Goal: Task Accomplishment & Management: Manage account settings

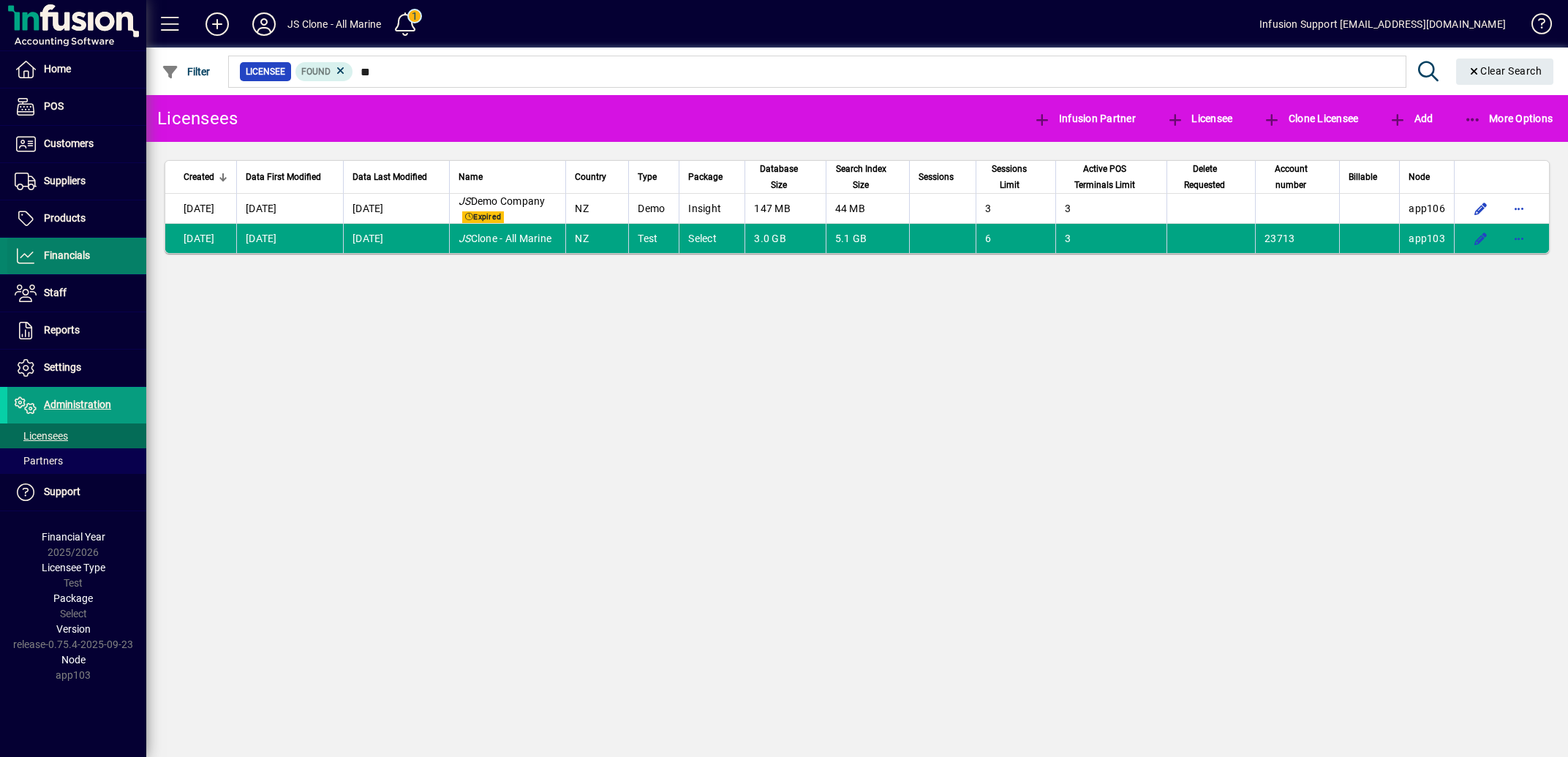
click at [71, 253] on span "Financials" at bounding box center [67, 256] width 46 height 12
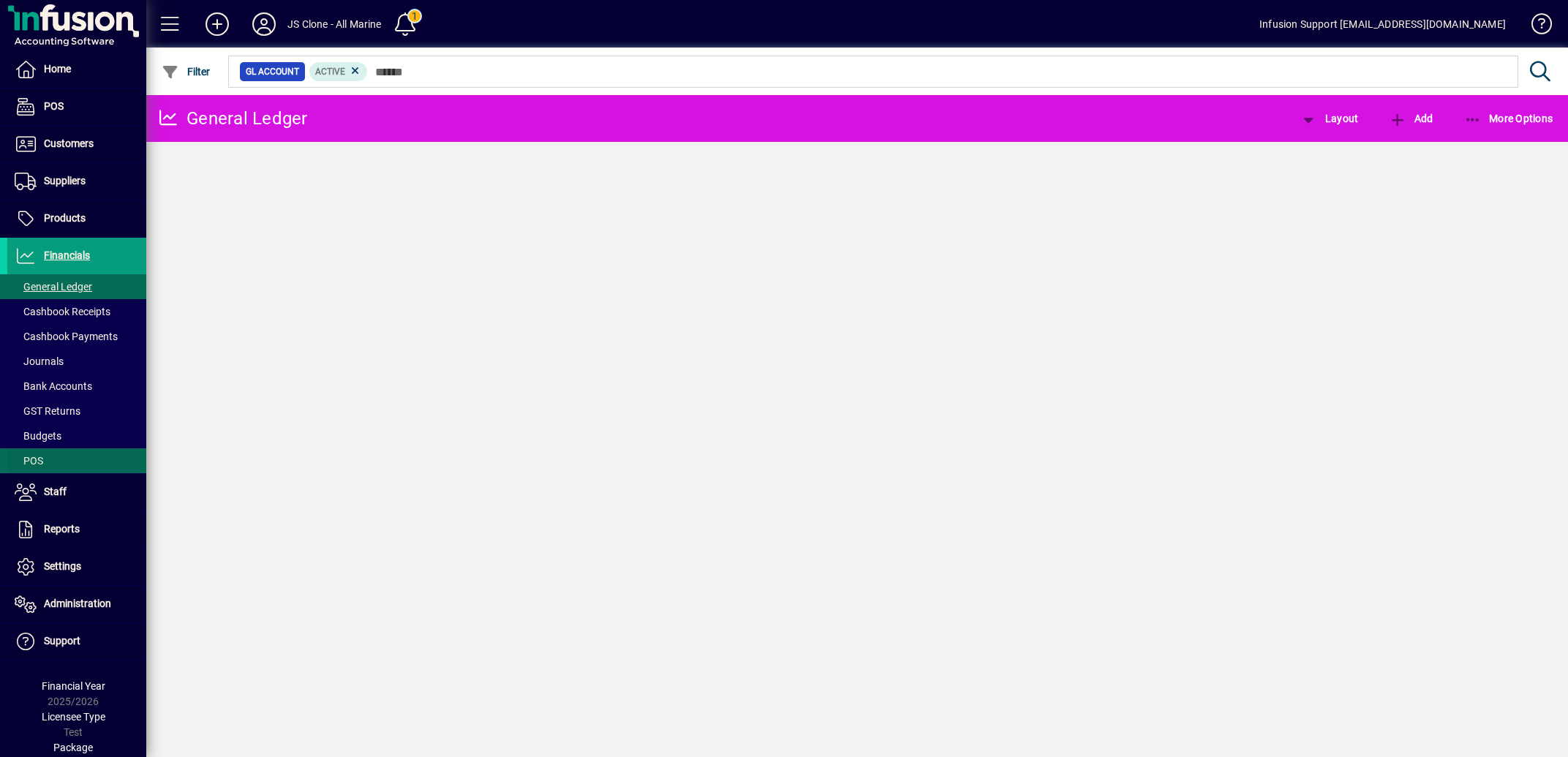
click at [33, 459] on span "POS" at bounding box center [29, 461] width 28 height 12
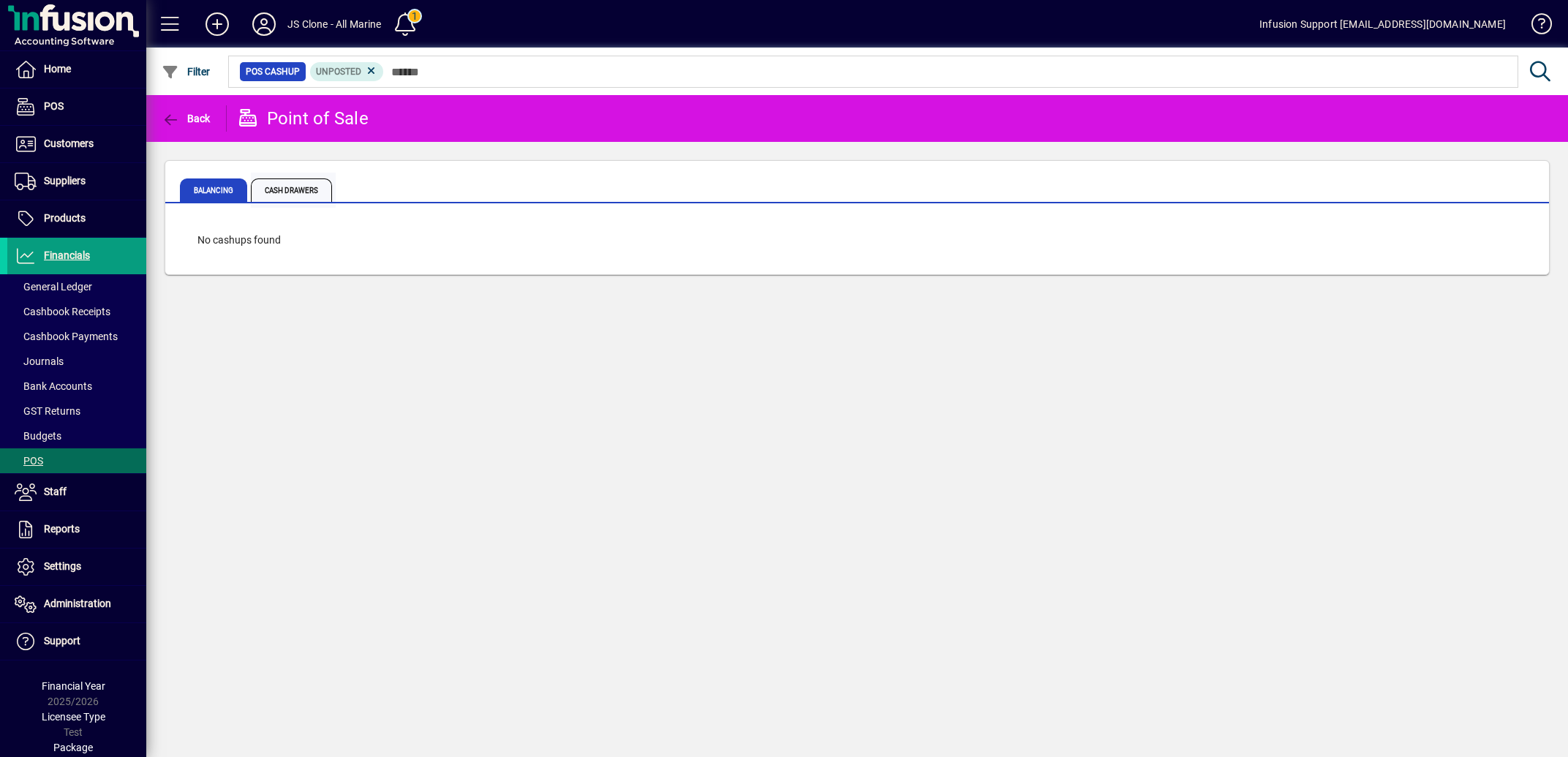
click at [292, 186] on span "Cash Drawers" at bounding box center [291, 189] width 81 height 23
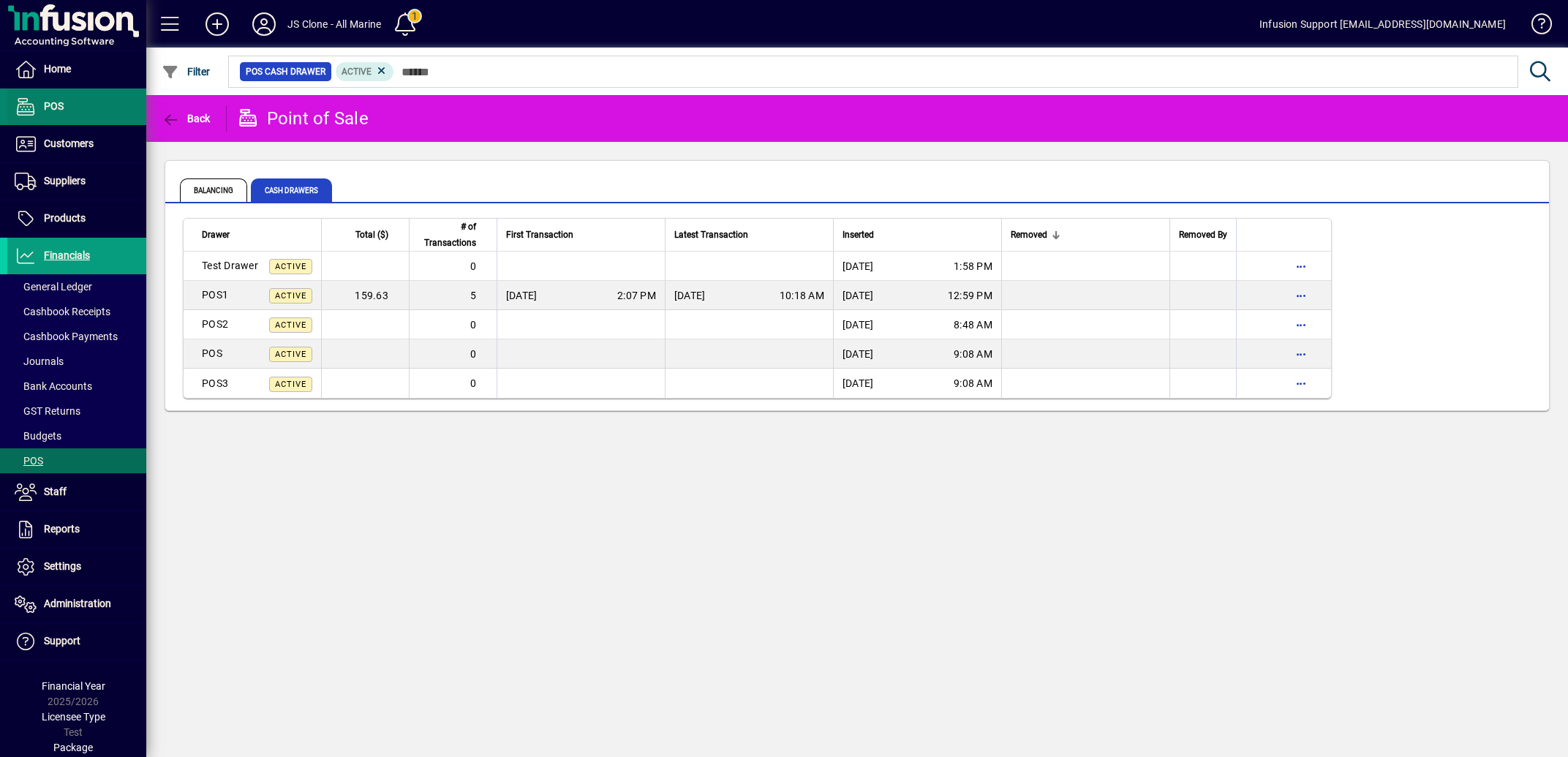
click at [52, 107] on span "POS" at bounding box center [54, 106] width 20 height 12
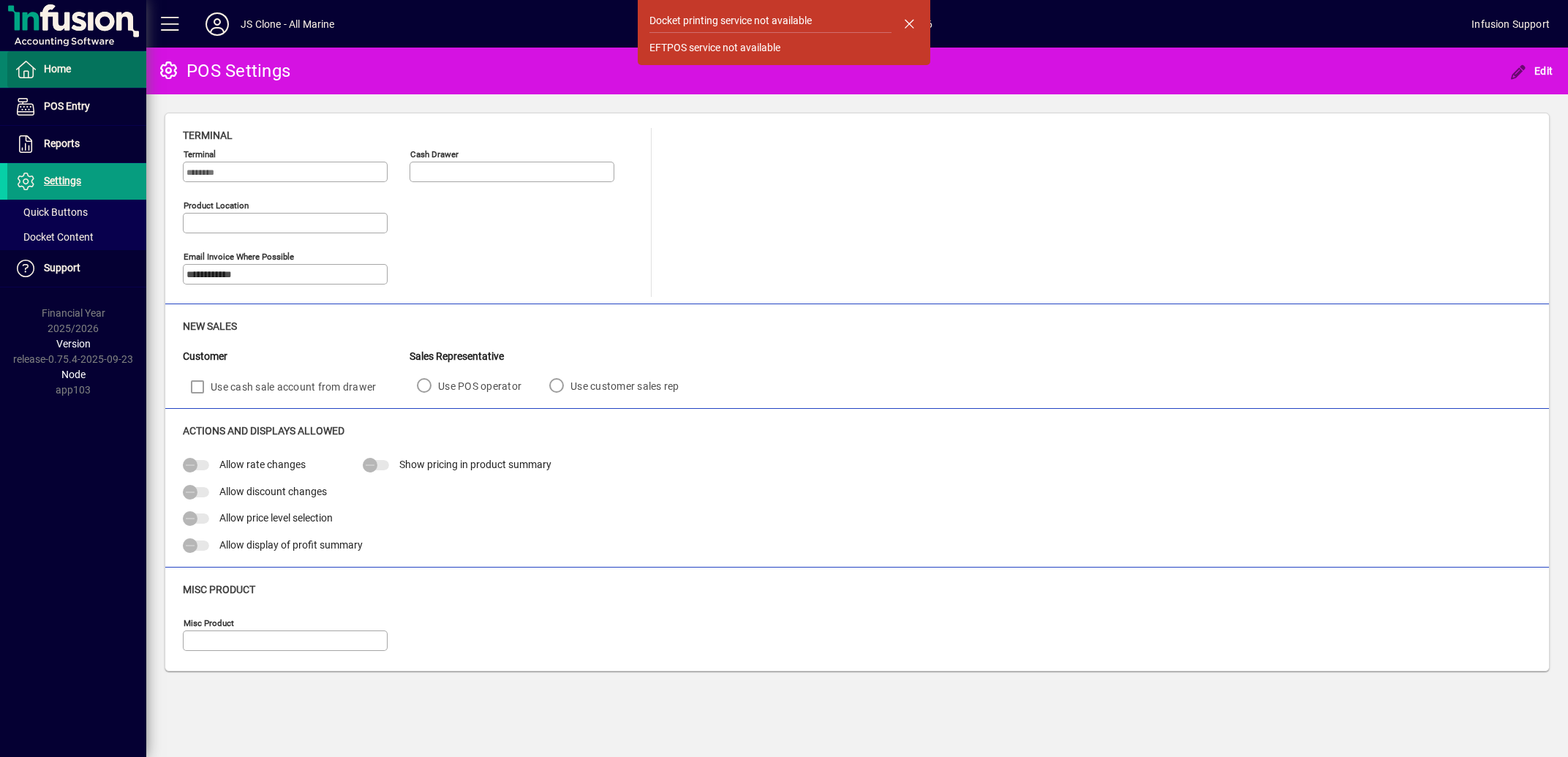
click at [68, 69] on span "Home" at bounding box center [57, 69] width 27 height 12
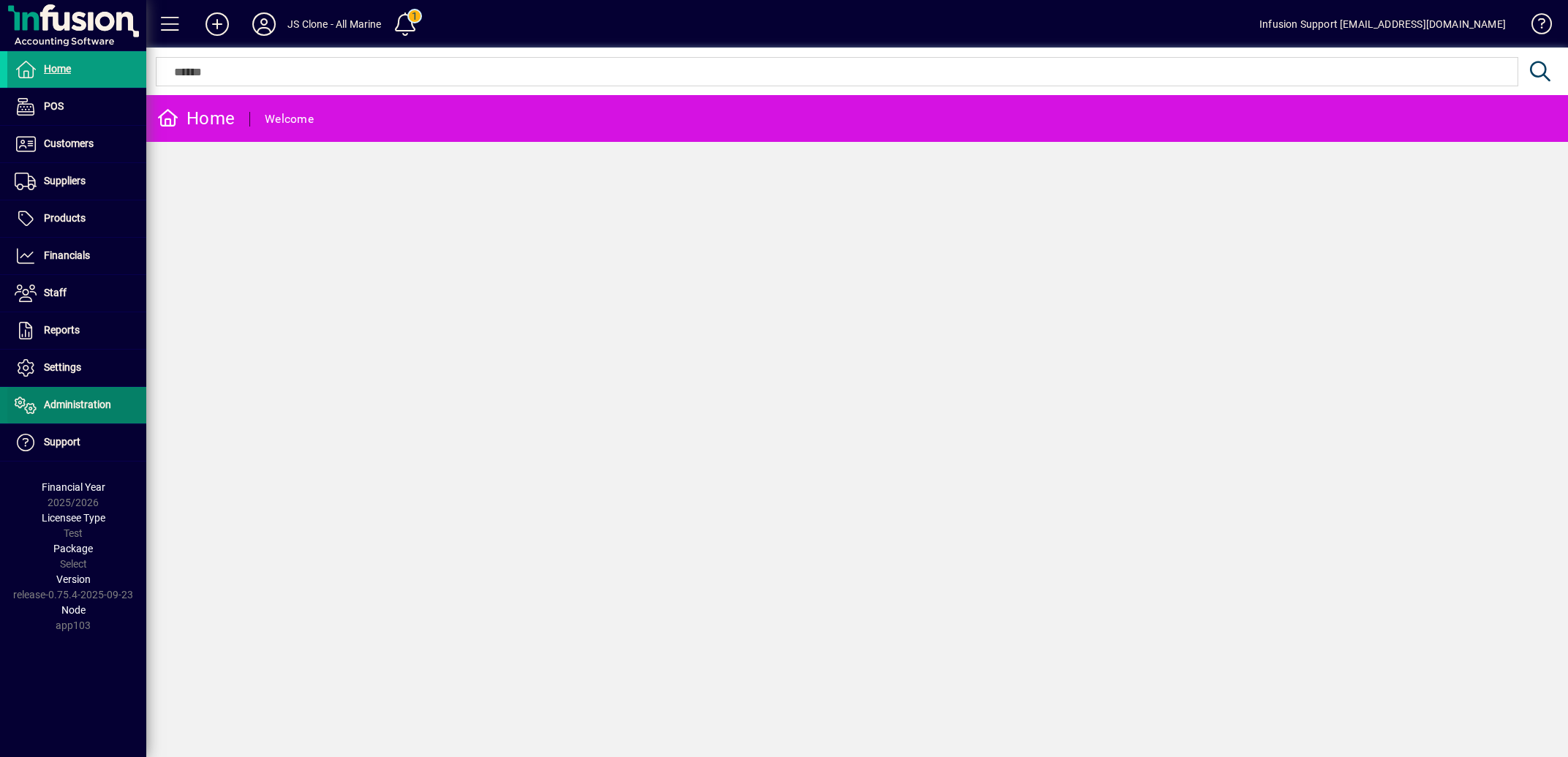
click at [72, 398] on span "Administration" at bounding box center [59, 405] width 104 height 18
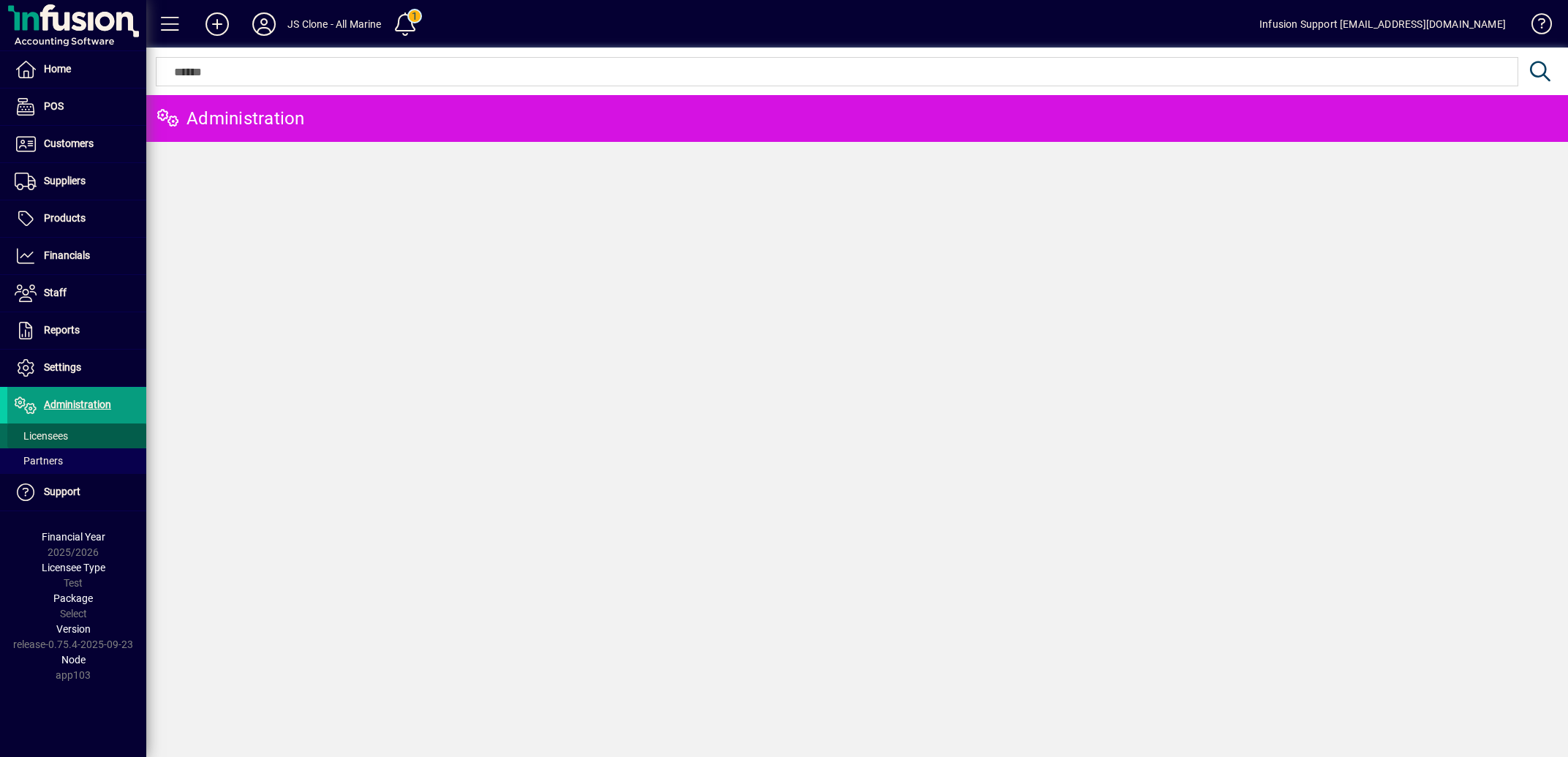
click at [49, 437] on span "Licensees" at bounding box center [42, 436] width 54 height 12
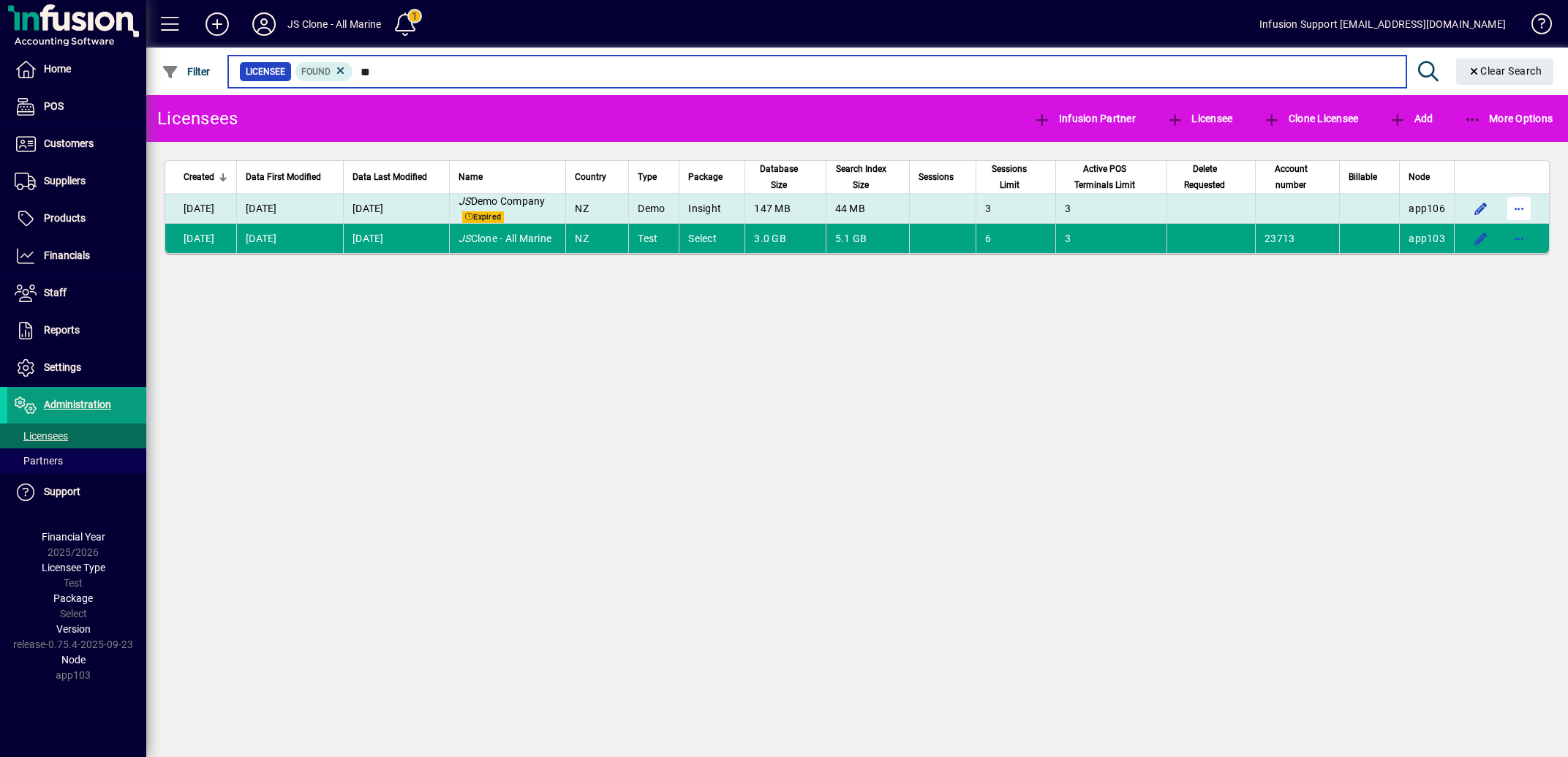
type input "**"
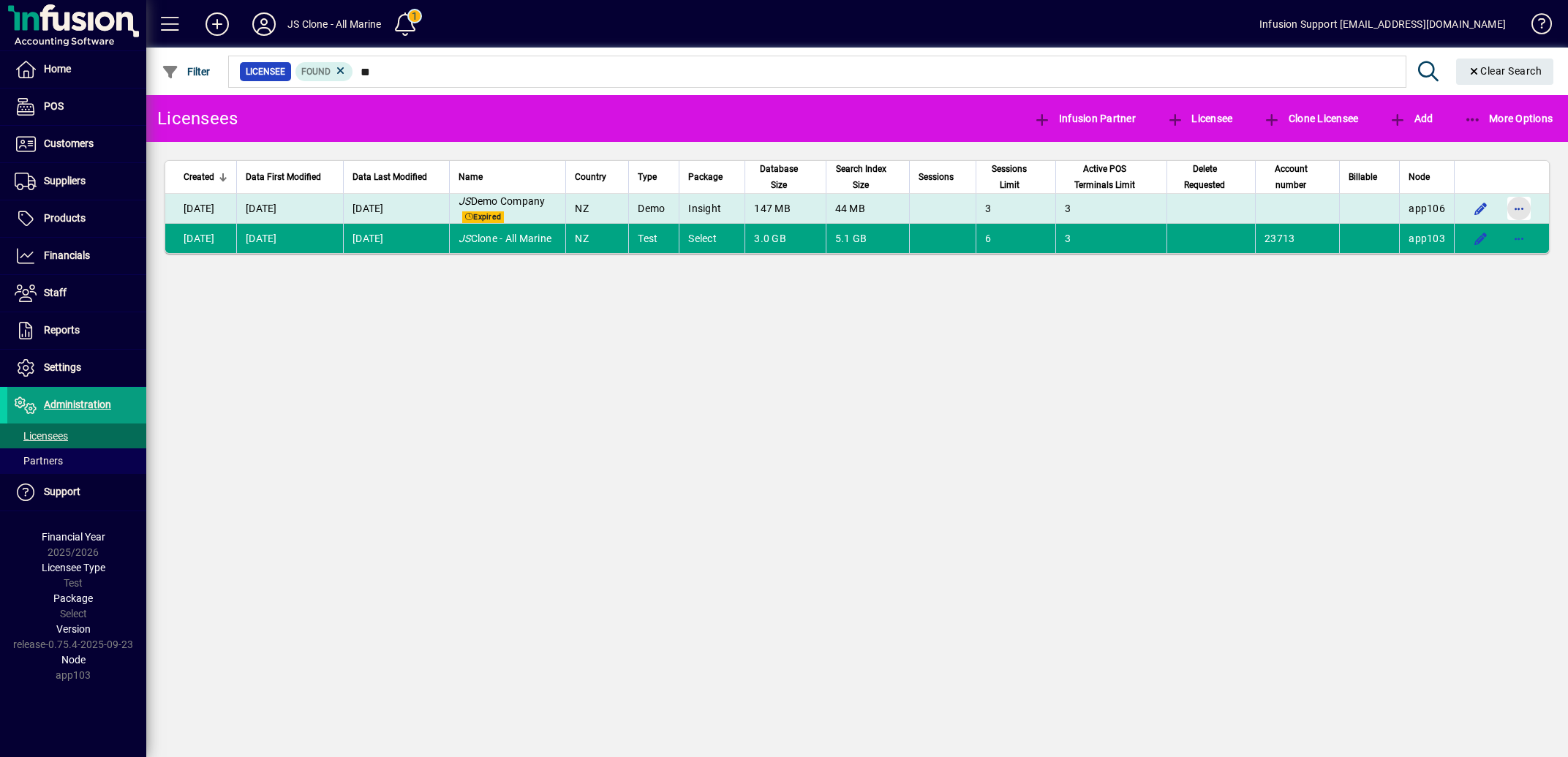
click at [1514, 205] on span "button" at bounding box center [1519, 208] width 35 height 35
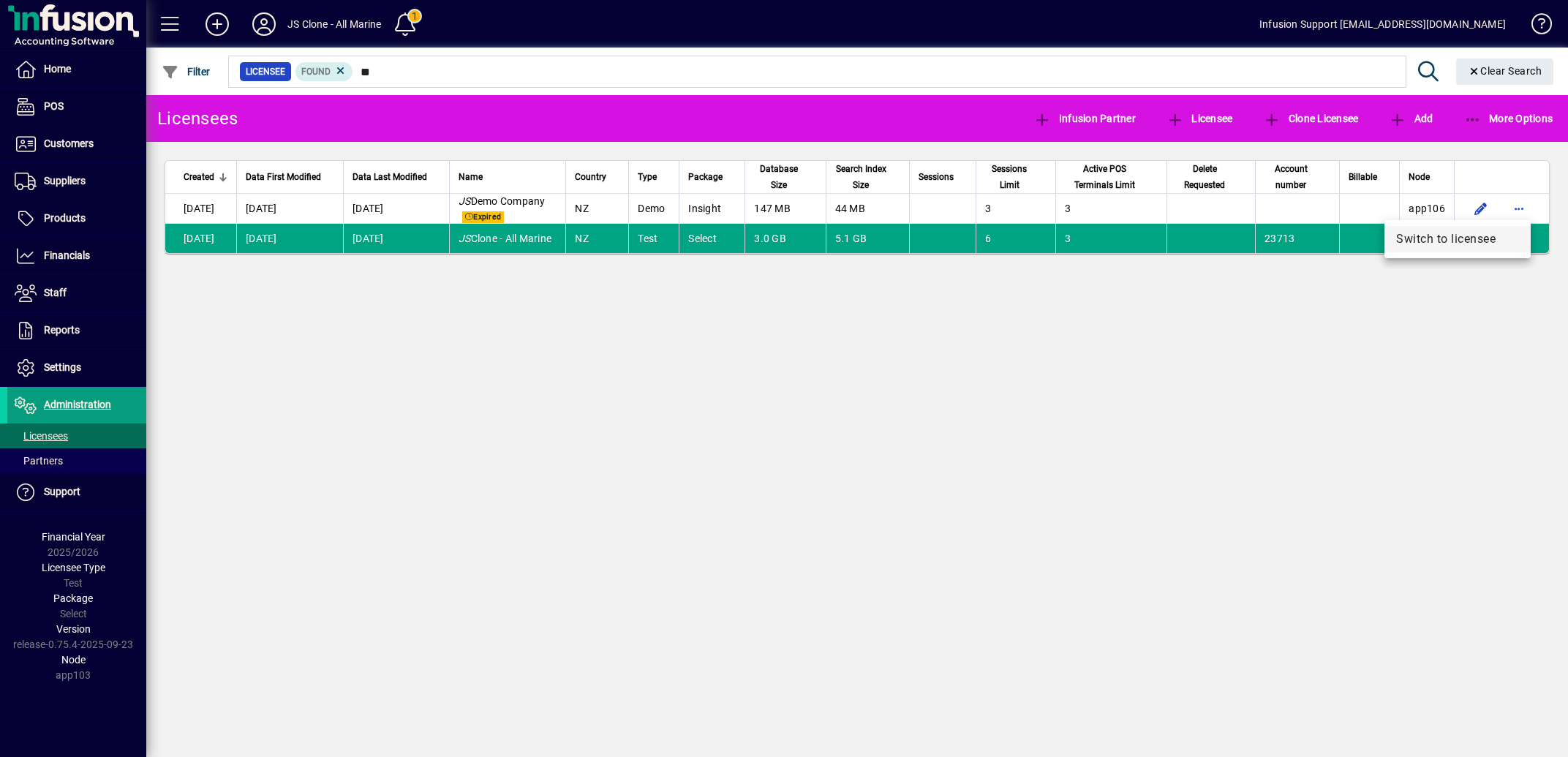
click at [1465, 234] on span "Switch to licensee" at bounding box center [1457, 239] width 123 height 18
